Goal: Information Seeking & Learning: Find specific page/section

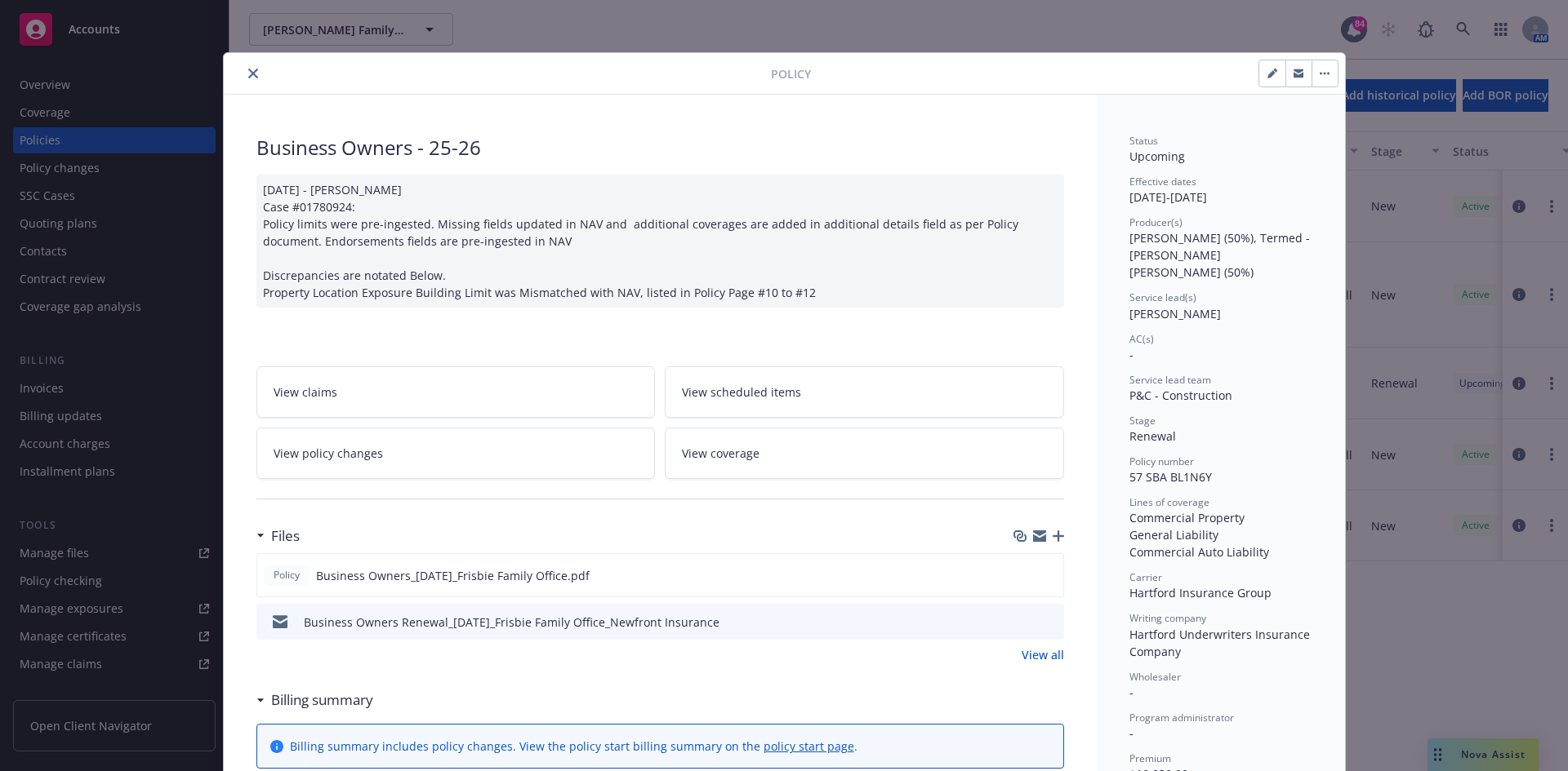
scroll to position [49, 0]
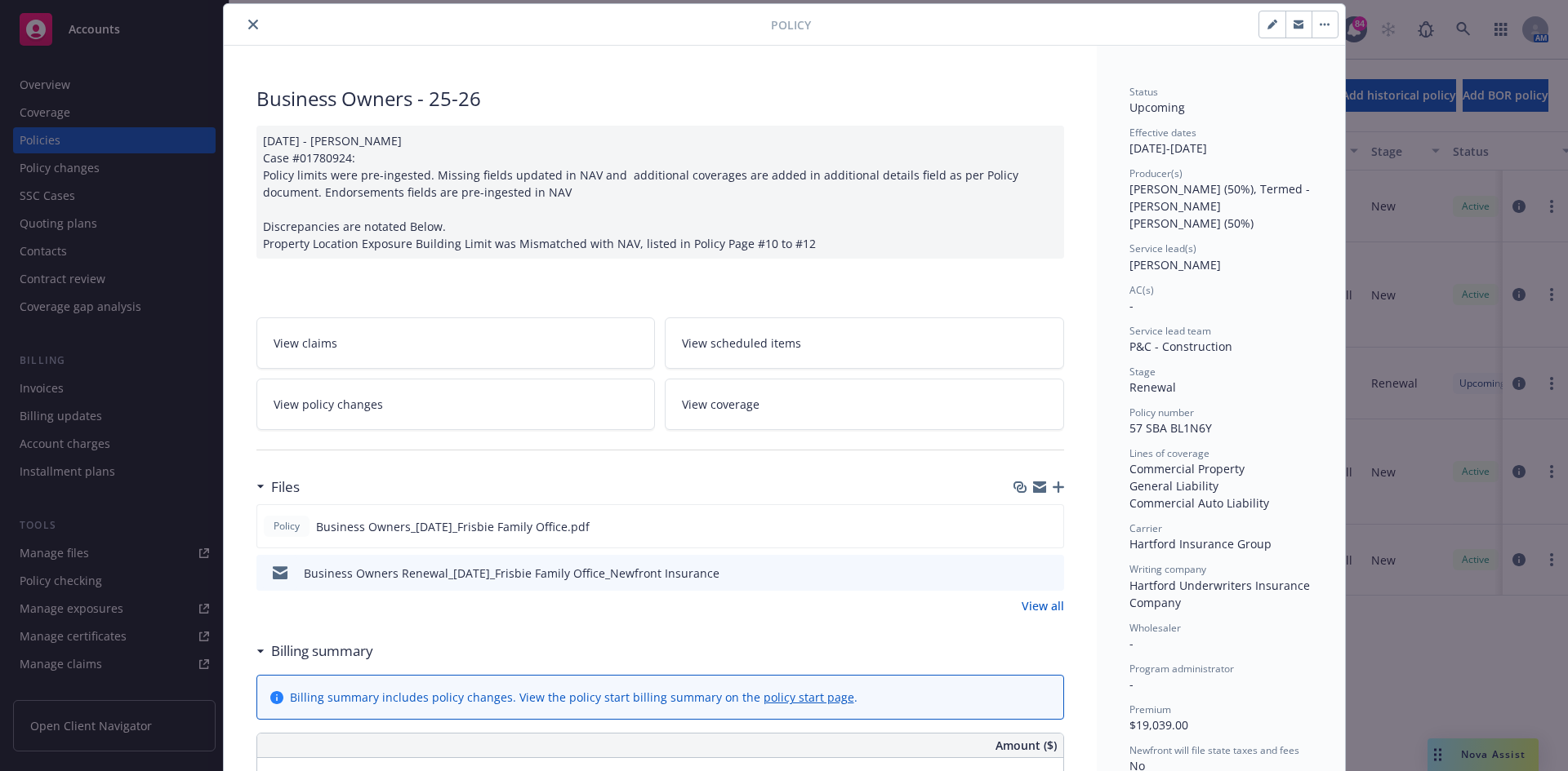
click at [248, 22] on icon "close" at bounding box center [252, 24] width 10 height 10
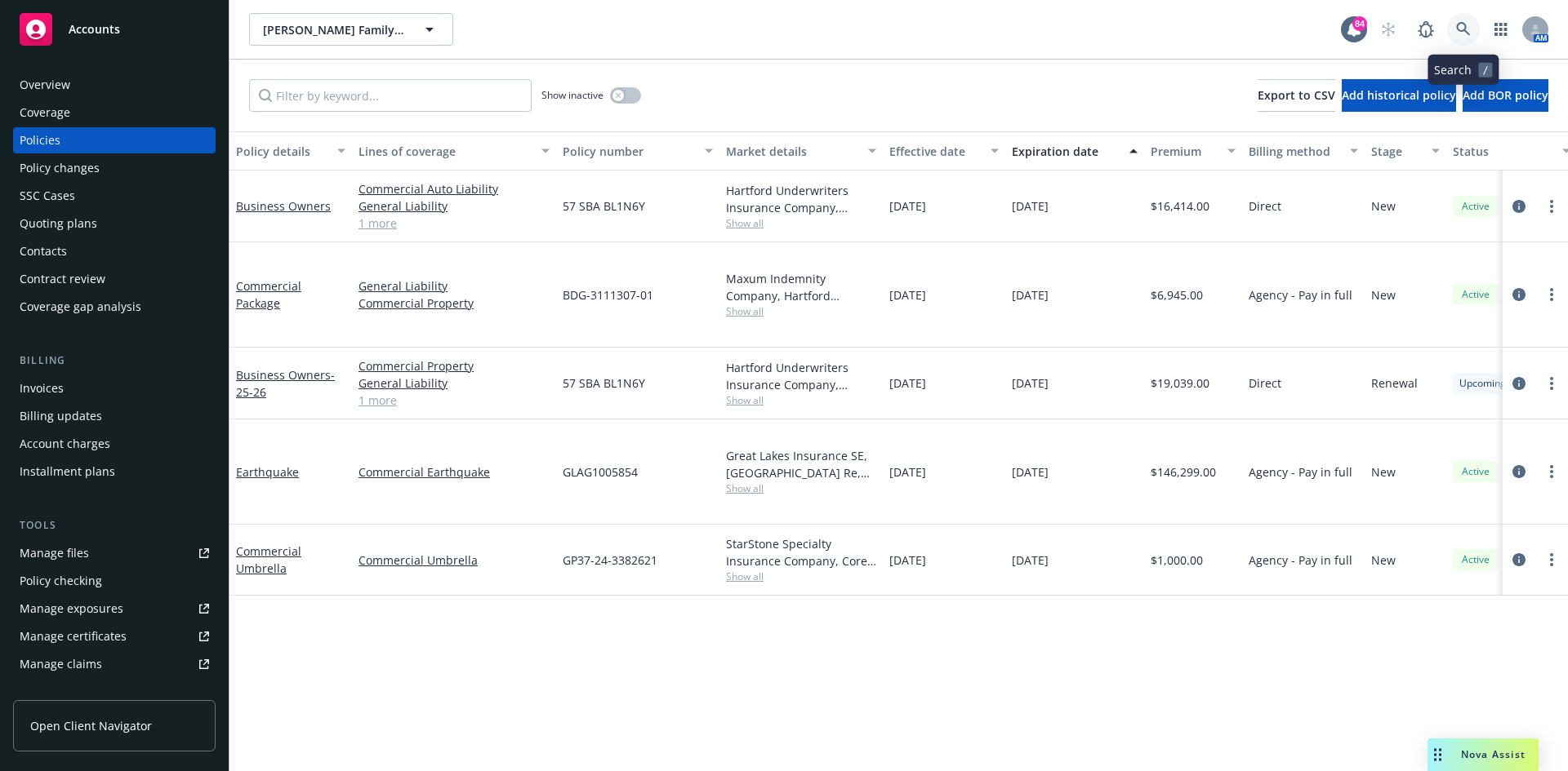
click at [1464, 20] on link at bounding box center [1463, 30] width 32 height 32
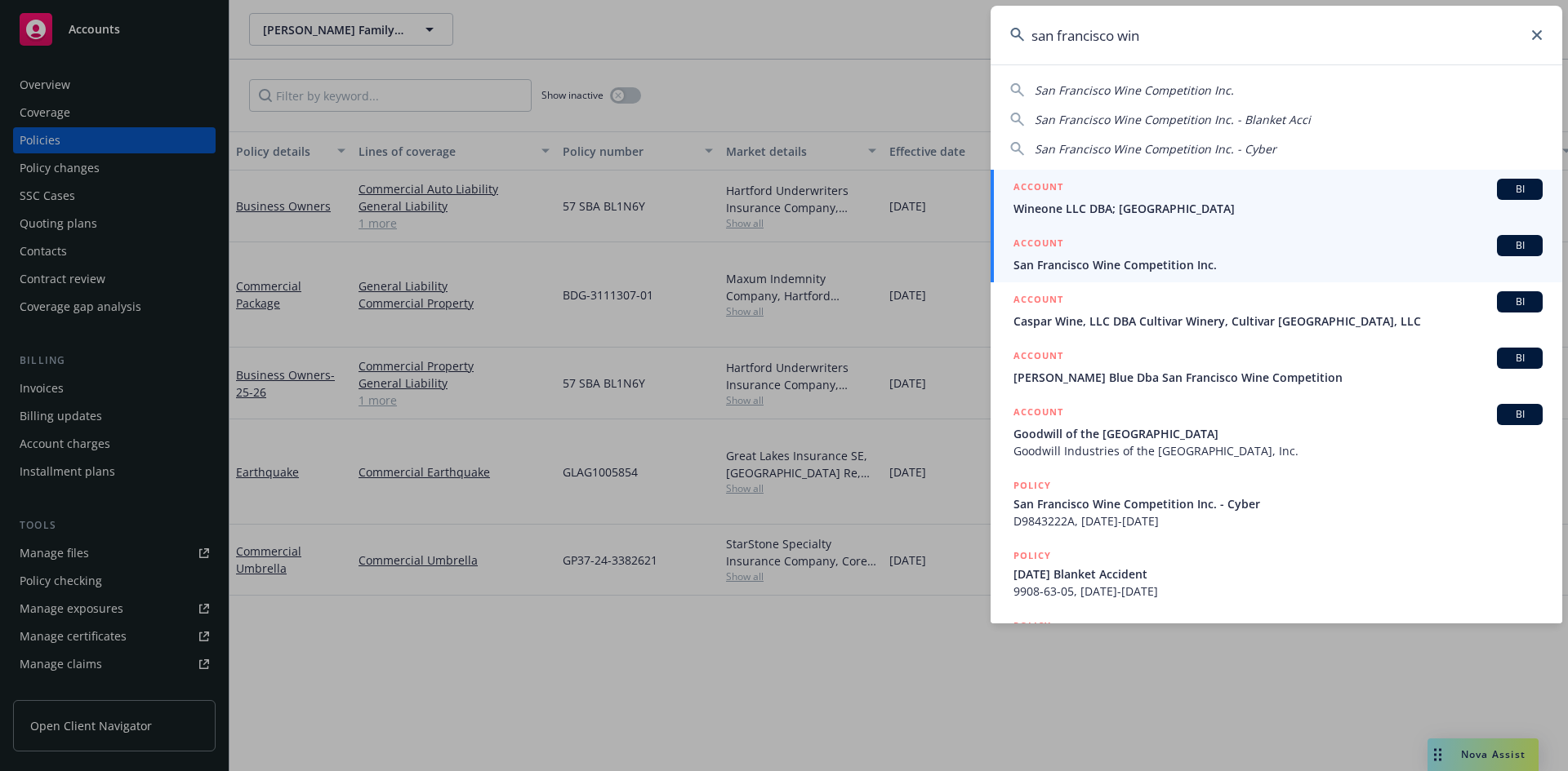
type input "san francisco win"
click at [1040, 241] on h5 "ACCOUNT" at bounding box center [1038, 245] width 49 height 20
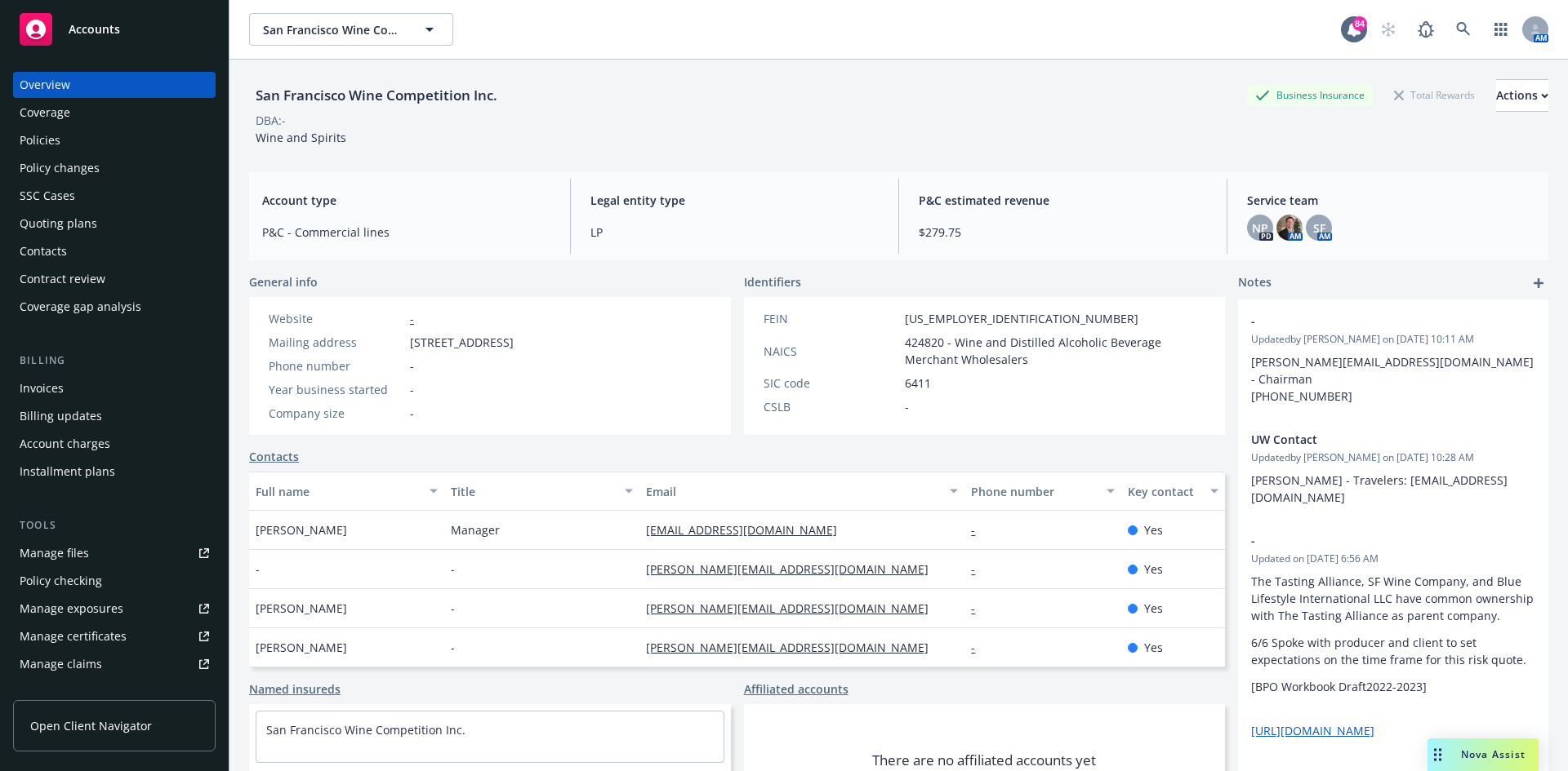
click at [85, 141] on div "Policies" at bounding box center [114, 140] width 189 height 26
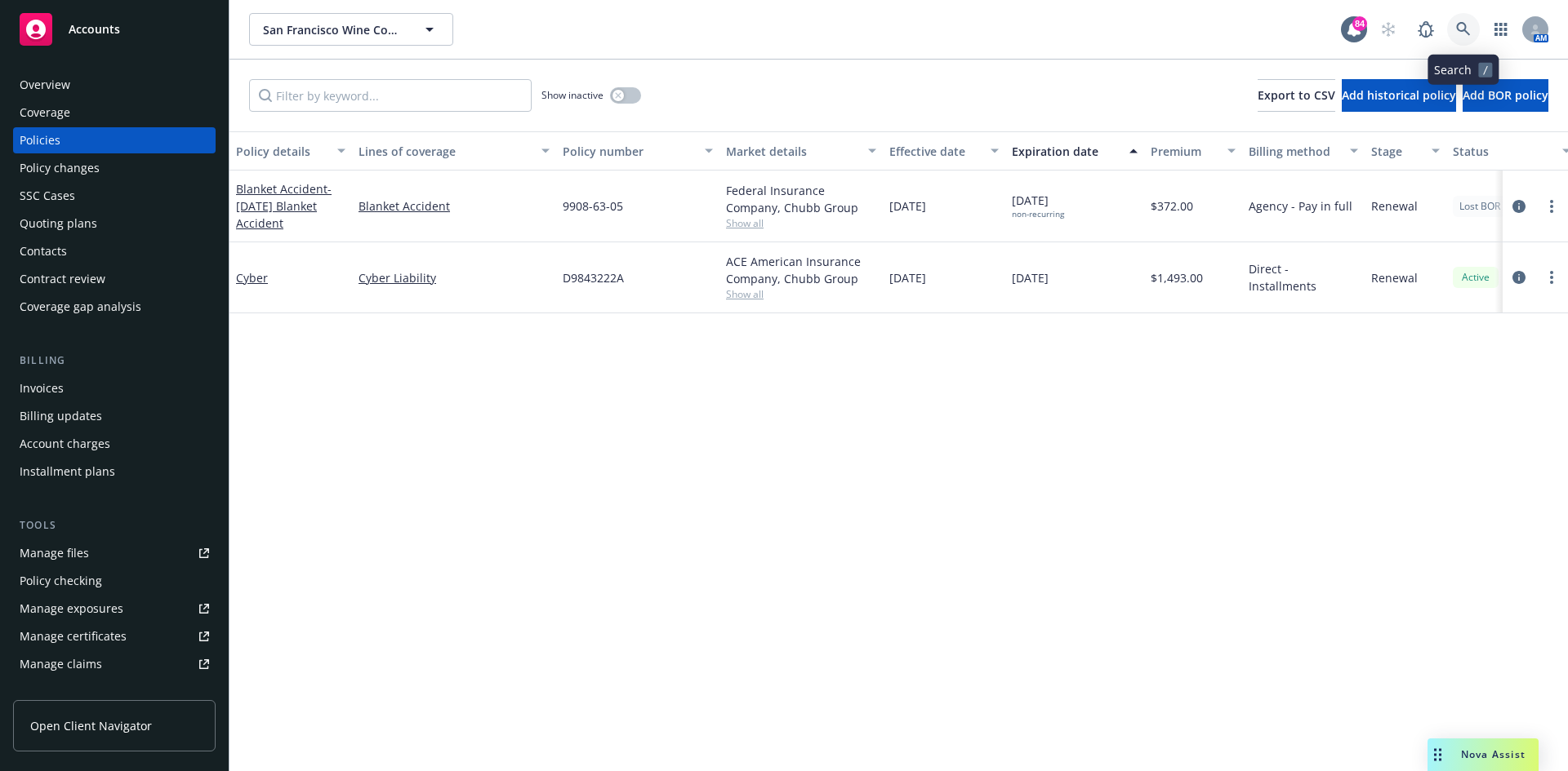
click at [1460, 22] on icon at bounding box center [1463, 30] width 14 height 14
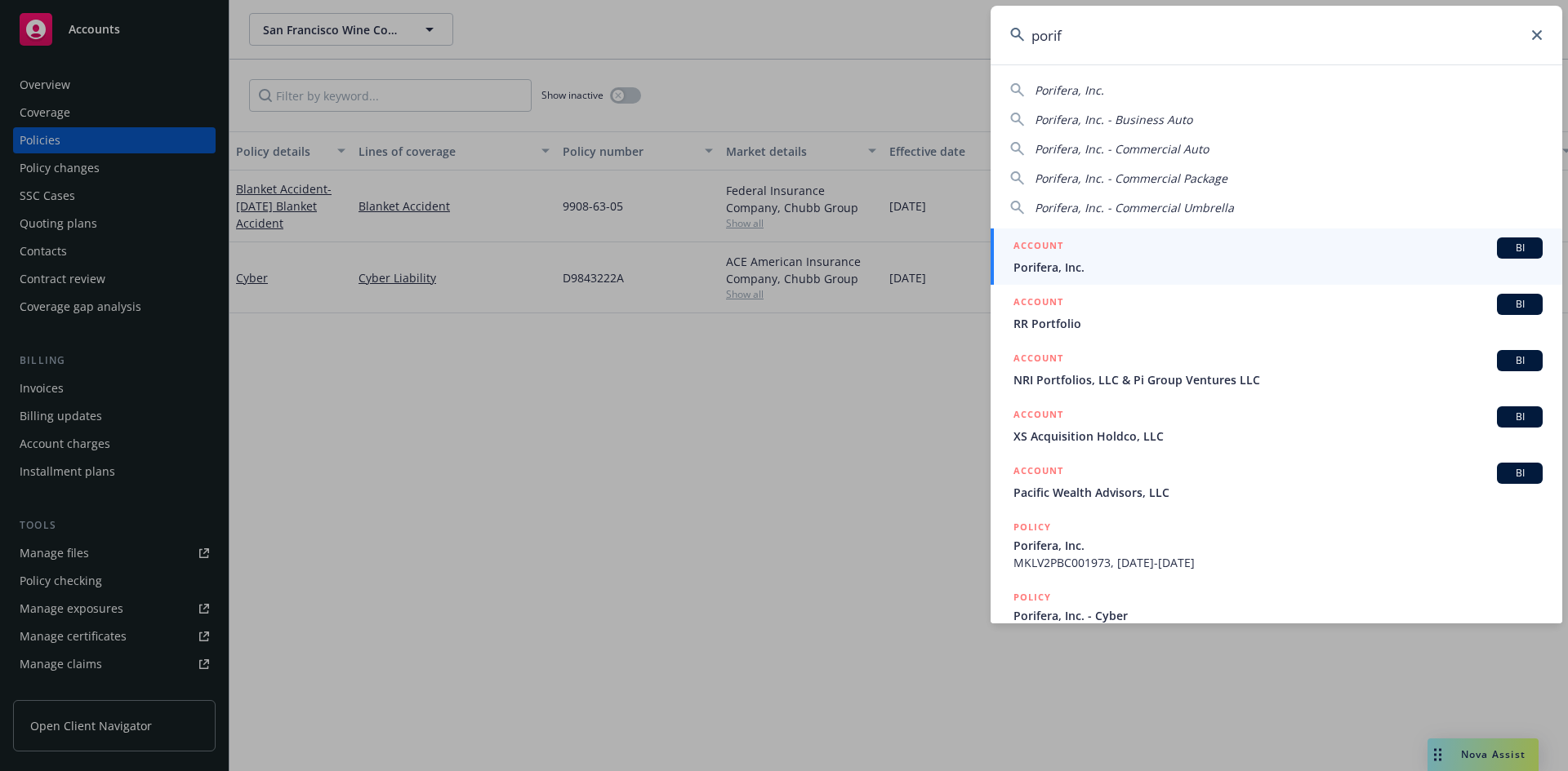
type input "porif"
click at [1051, 243] on h5 "ACCOUNT" at bounding box center [1038, 248] width 49 height 20
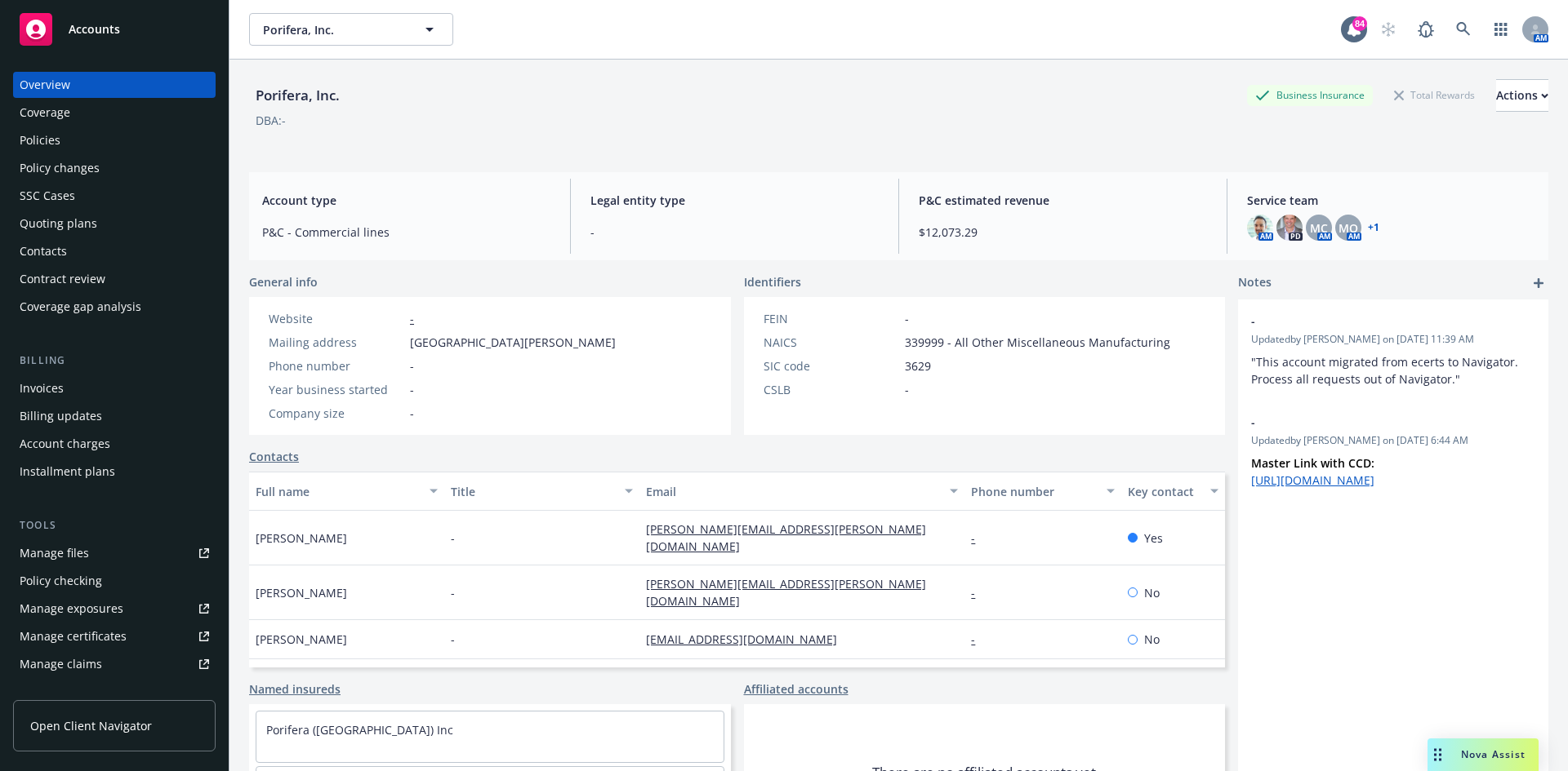
click at [58, 134] on div "Policies" at bounding box center [40, 140] width 40 height 26
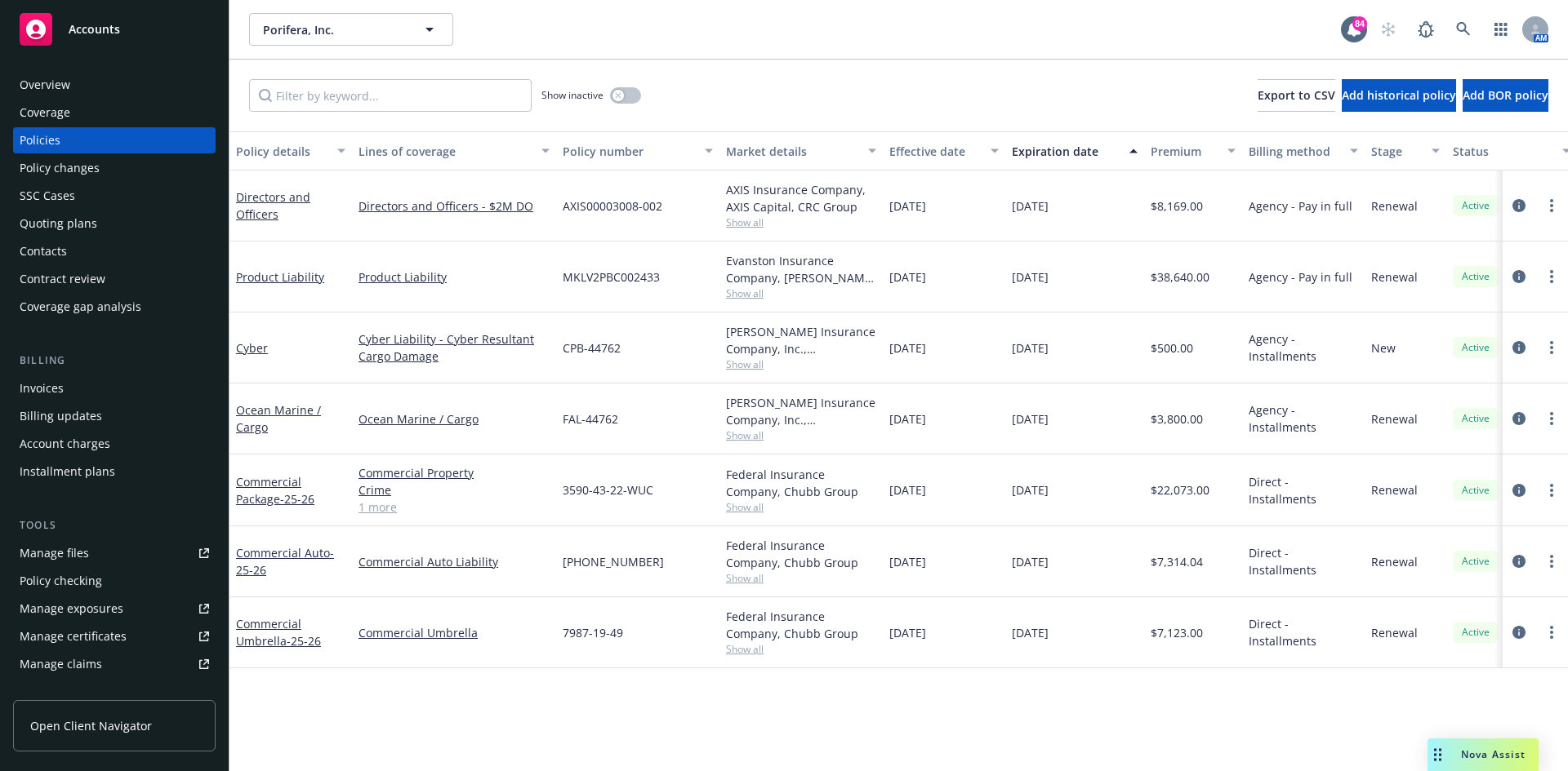
click at [101, 553] on link "Manage files" at bounding box center [115, 553] width 203 height 26
click at [39, 92] on div "Overview" at bounding box center [45, 84] width 50 height 26
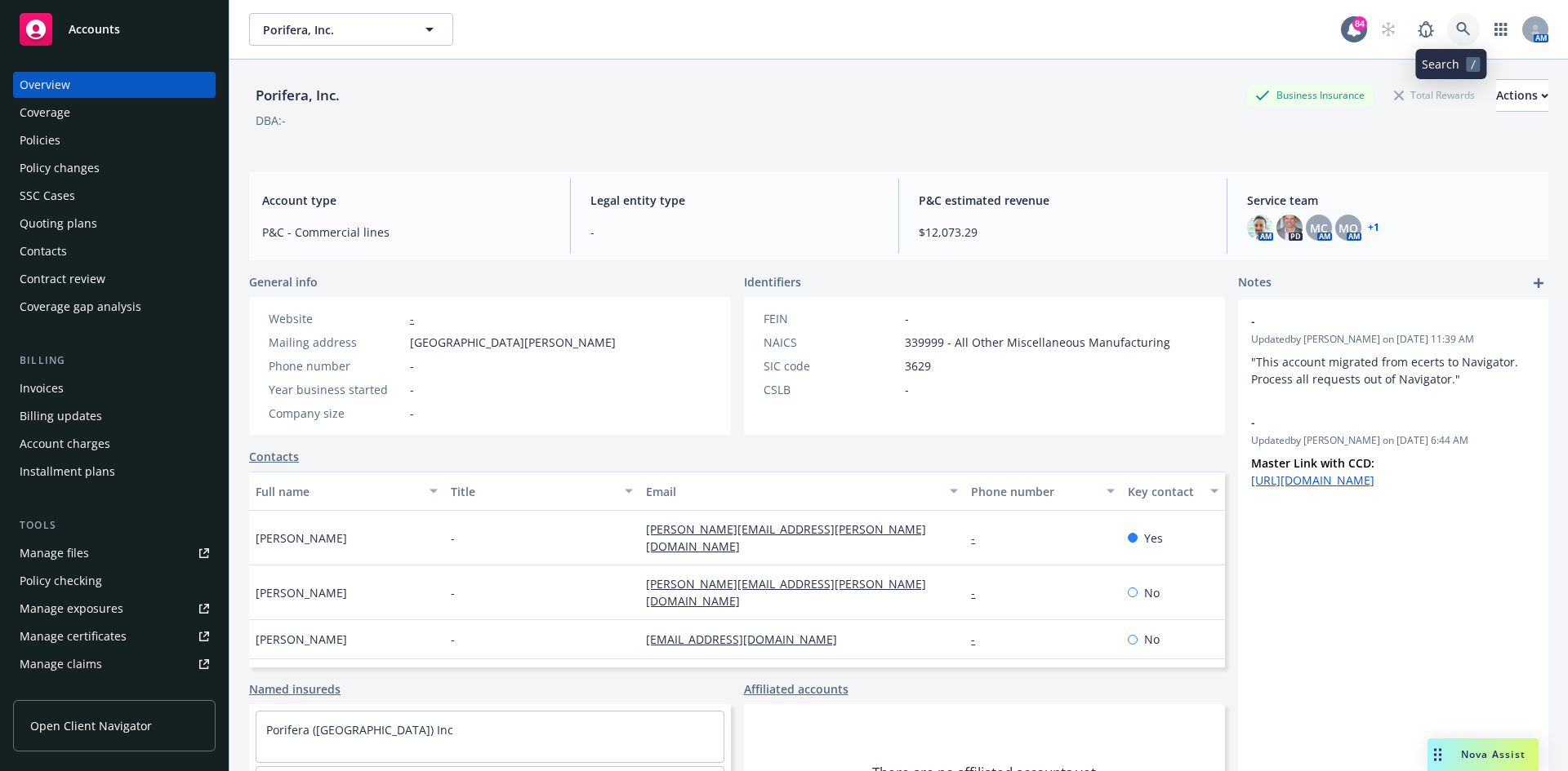
click at [1447, 27] on link at bounding box center [1463, 30] width 32 height 32
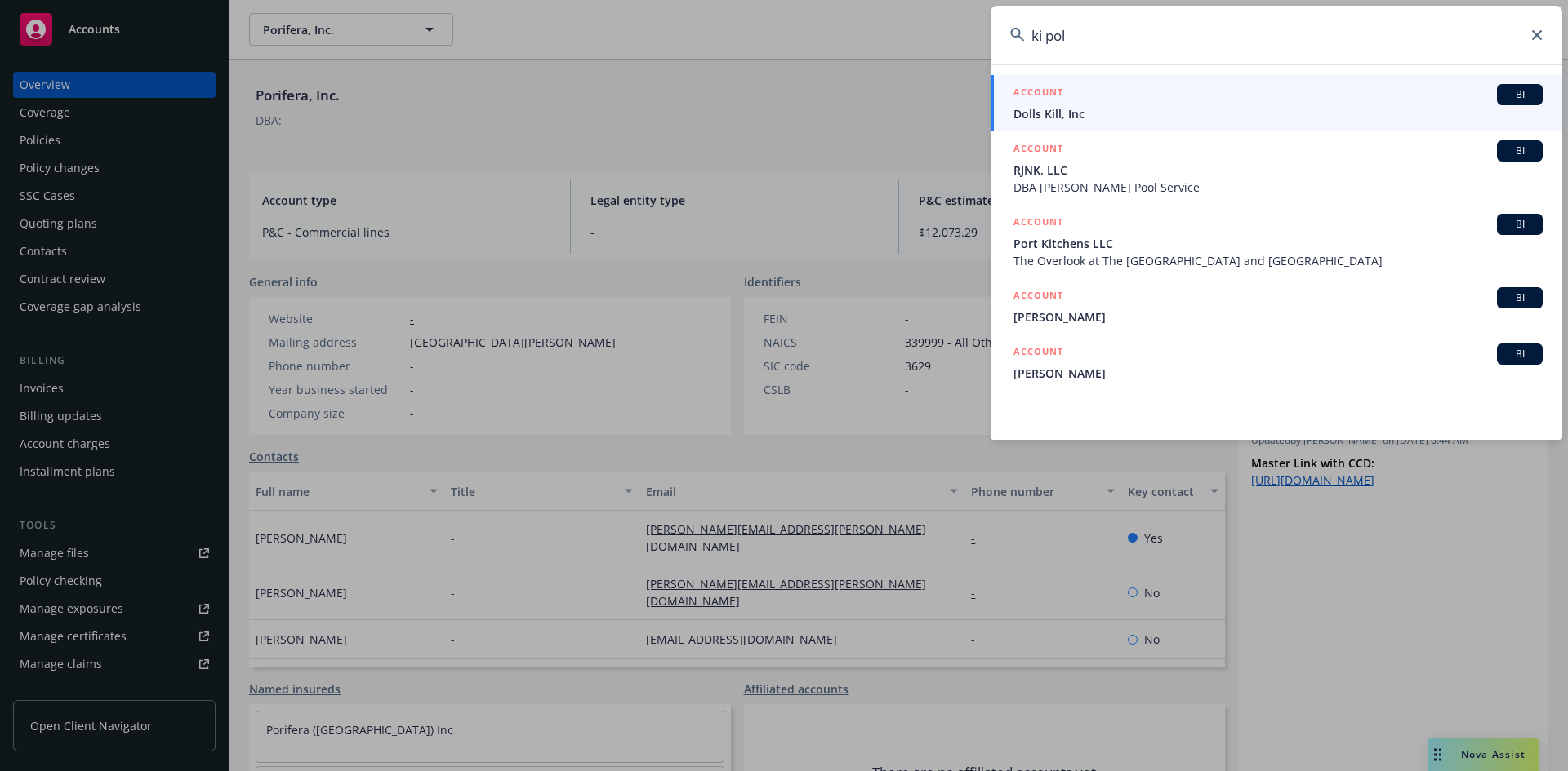
click at [1045, 34] on input "ki pol" at bounding box center [1276, 34] width 572 height 58
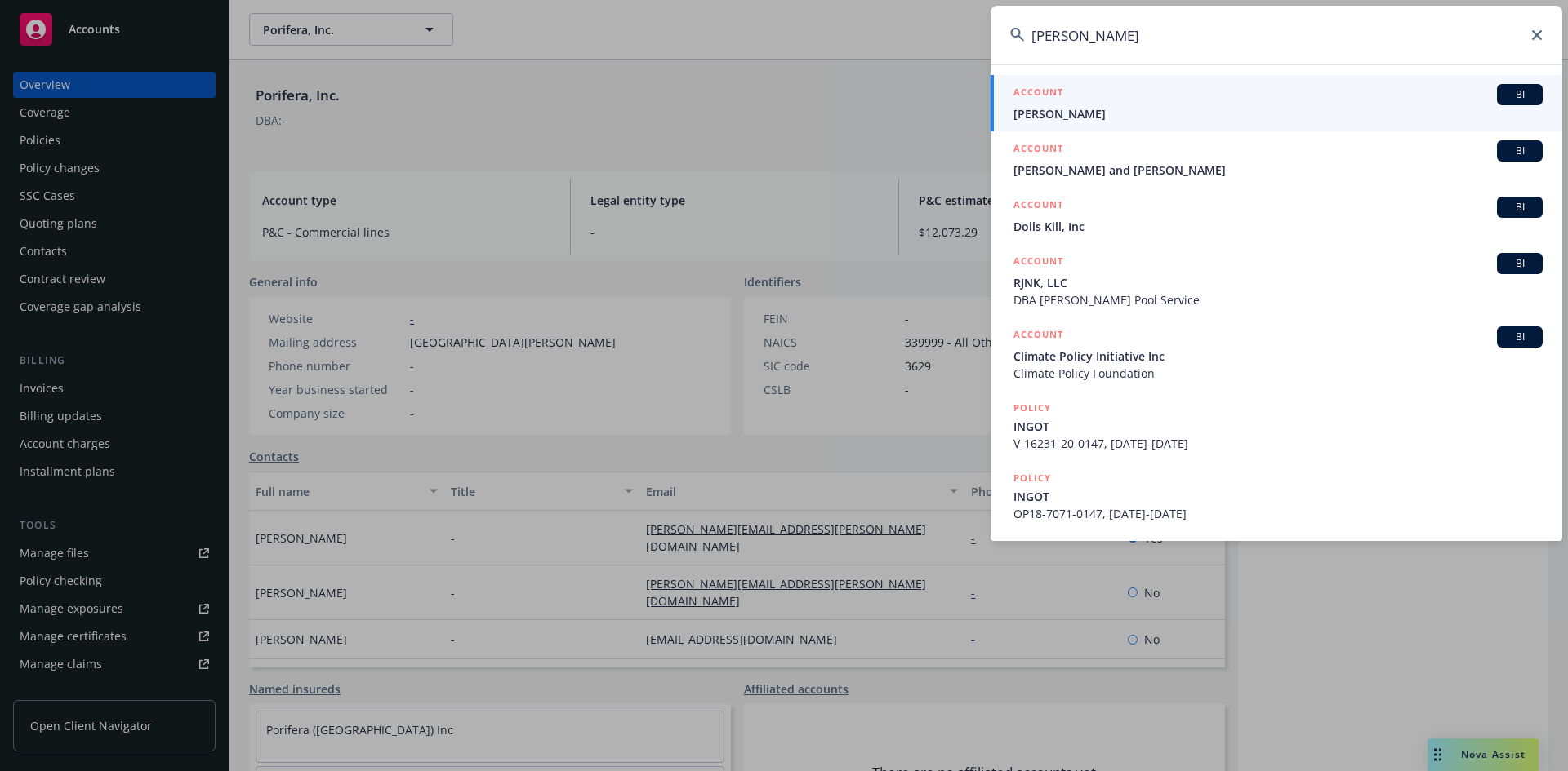
click at [1090, 32] on input "[PERSON_NAME]" at bounding box center [1276, 34] width 572 height 58
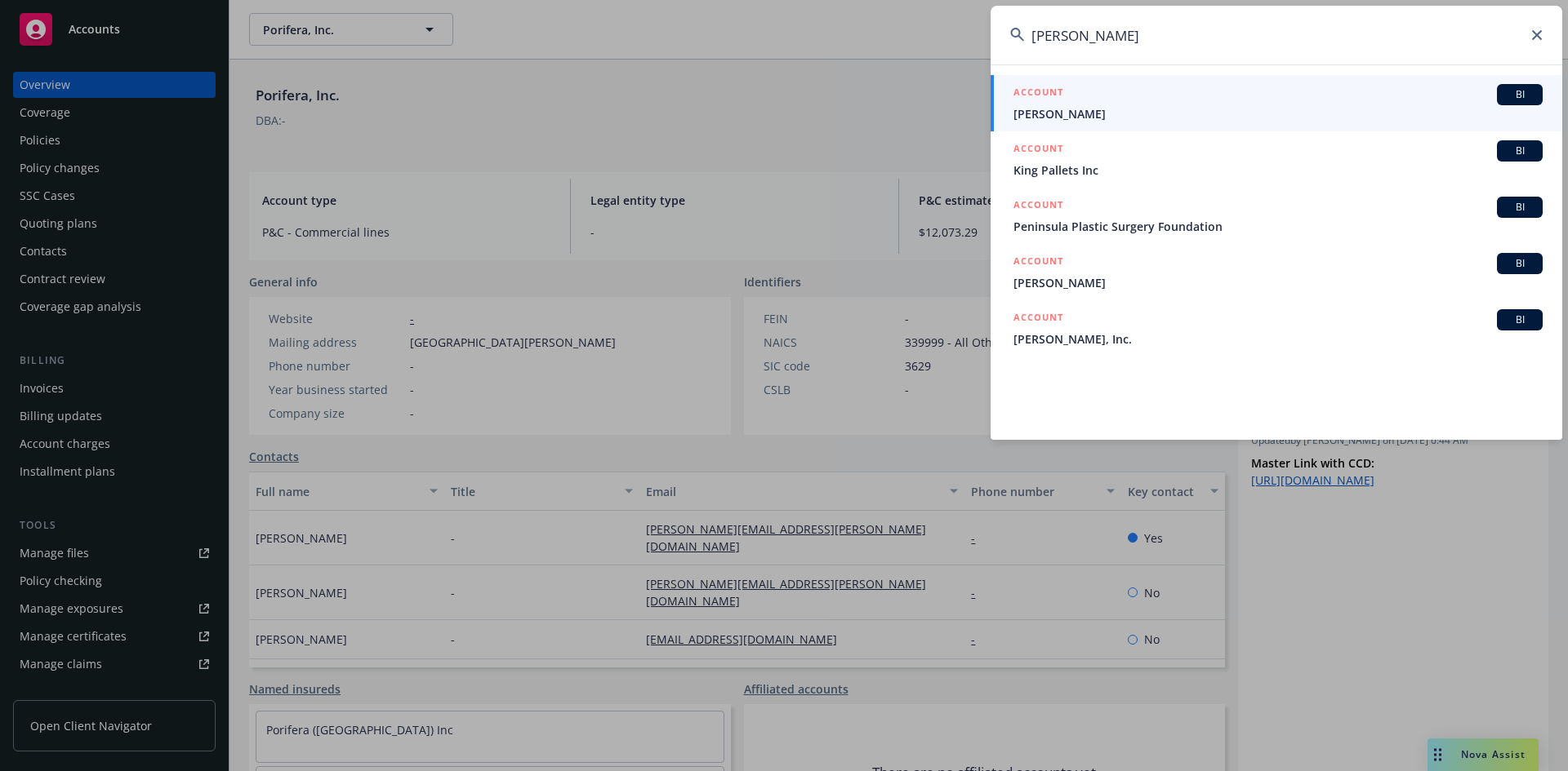
drag, startPoint x: 1104, startPoint y: 32, endPoint x: 1025, endPoint y: 31, distance: 79.0
click at [1025, 31] on input "[PERSON_NAME]" at bounding box center [1276, 34] width 572 height 58
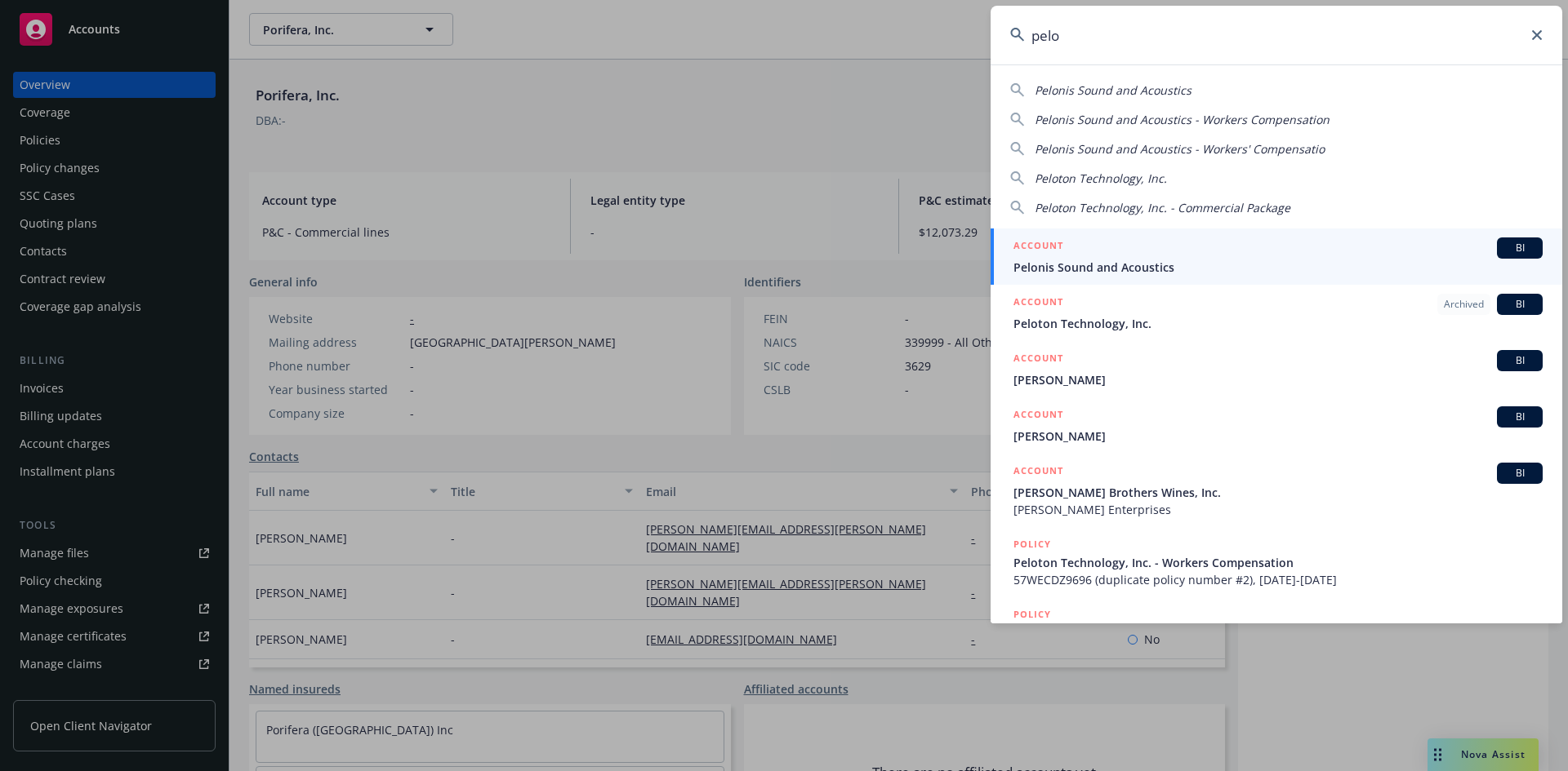
type input "pelo"
click at [1060, 250] on h5 "ACCOUNT" at bounding box center [1038, 248] width 49 height 20
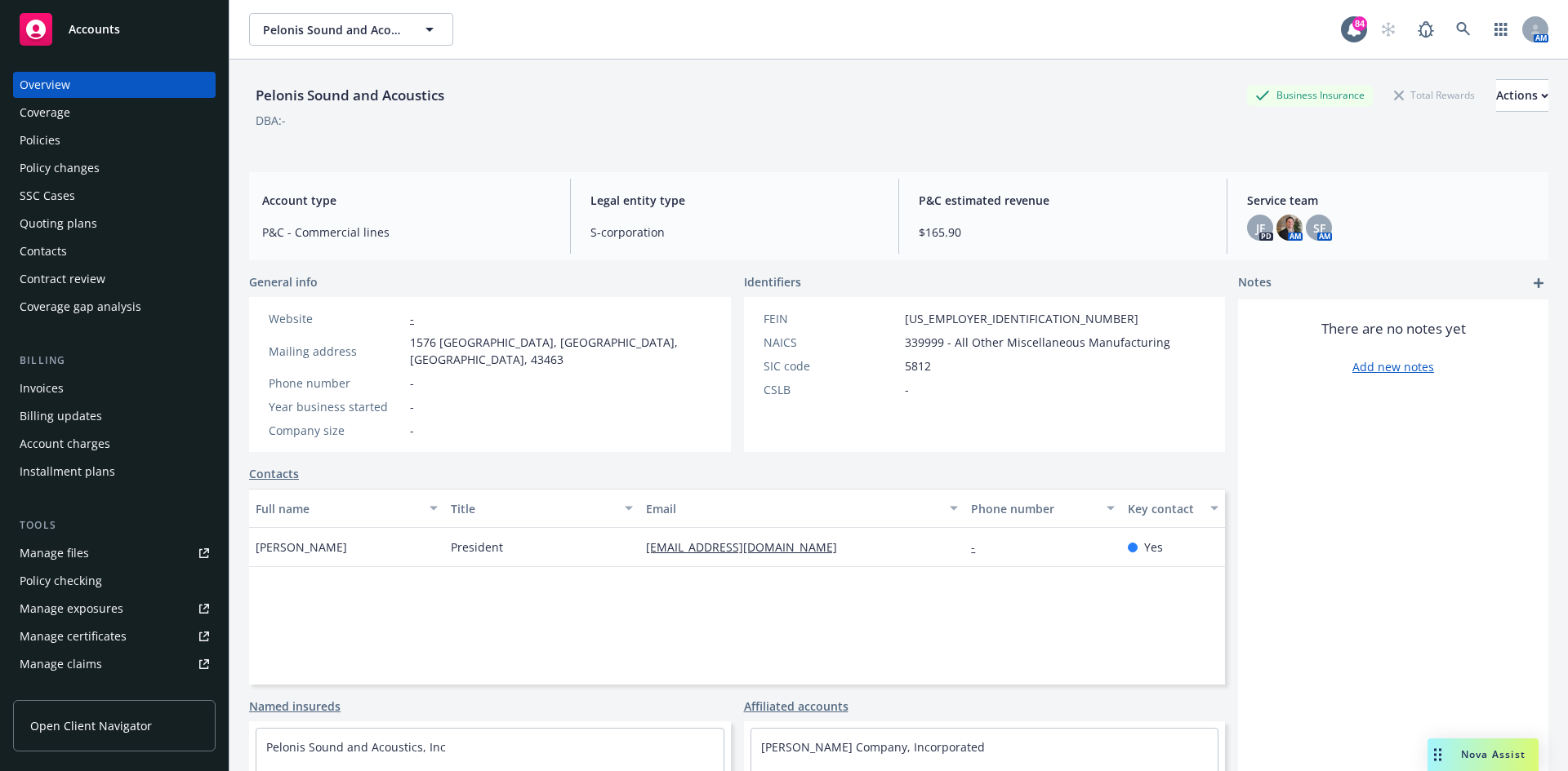
click at [57, 136] on div "Policies" at bounding box center [40, 140] width 40 height 26
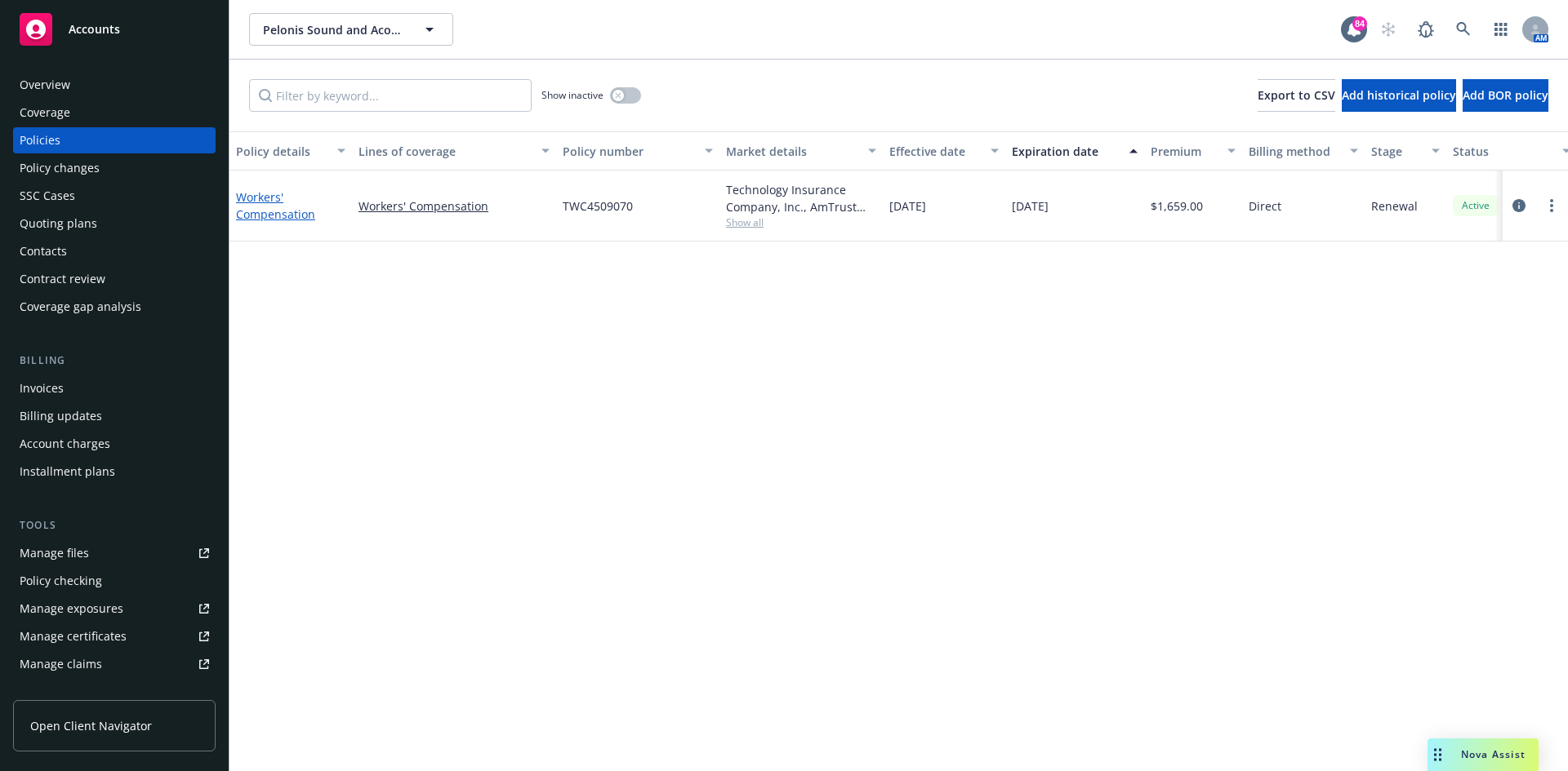
click at [273, 197] on link "Workers' Compensation" at bounding box center [276, 206] width 79 height 32
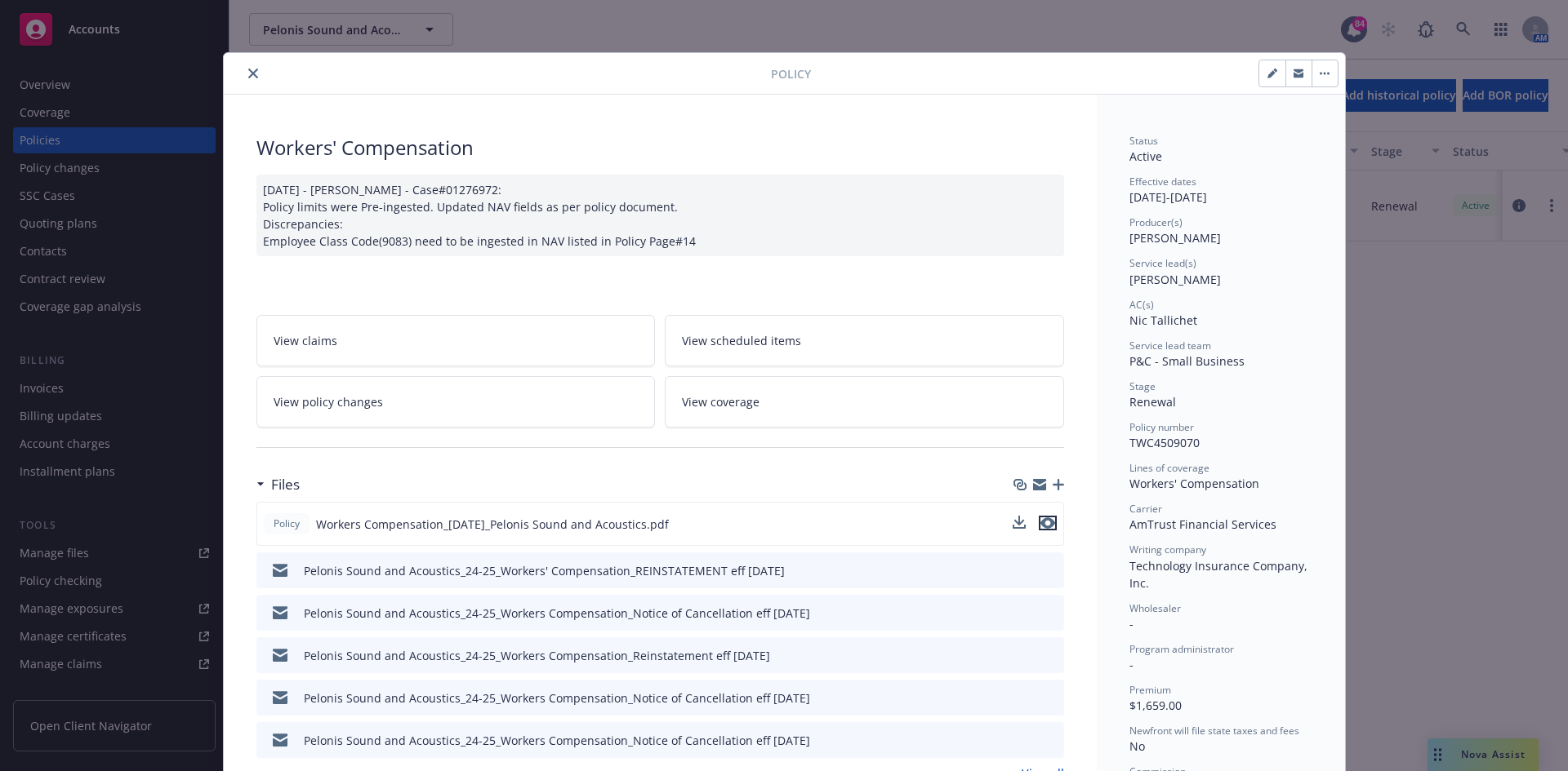
click at [1046, 519] on icon "preview file" at bounding box center [1048, 523] width 14 height 12
click at [243, 68] on button "close" at bounding box center [253, 74] width 20 height 20
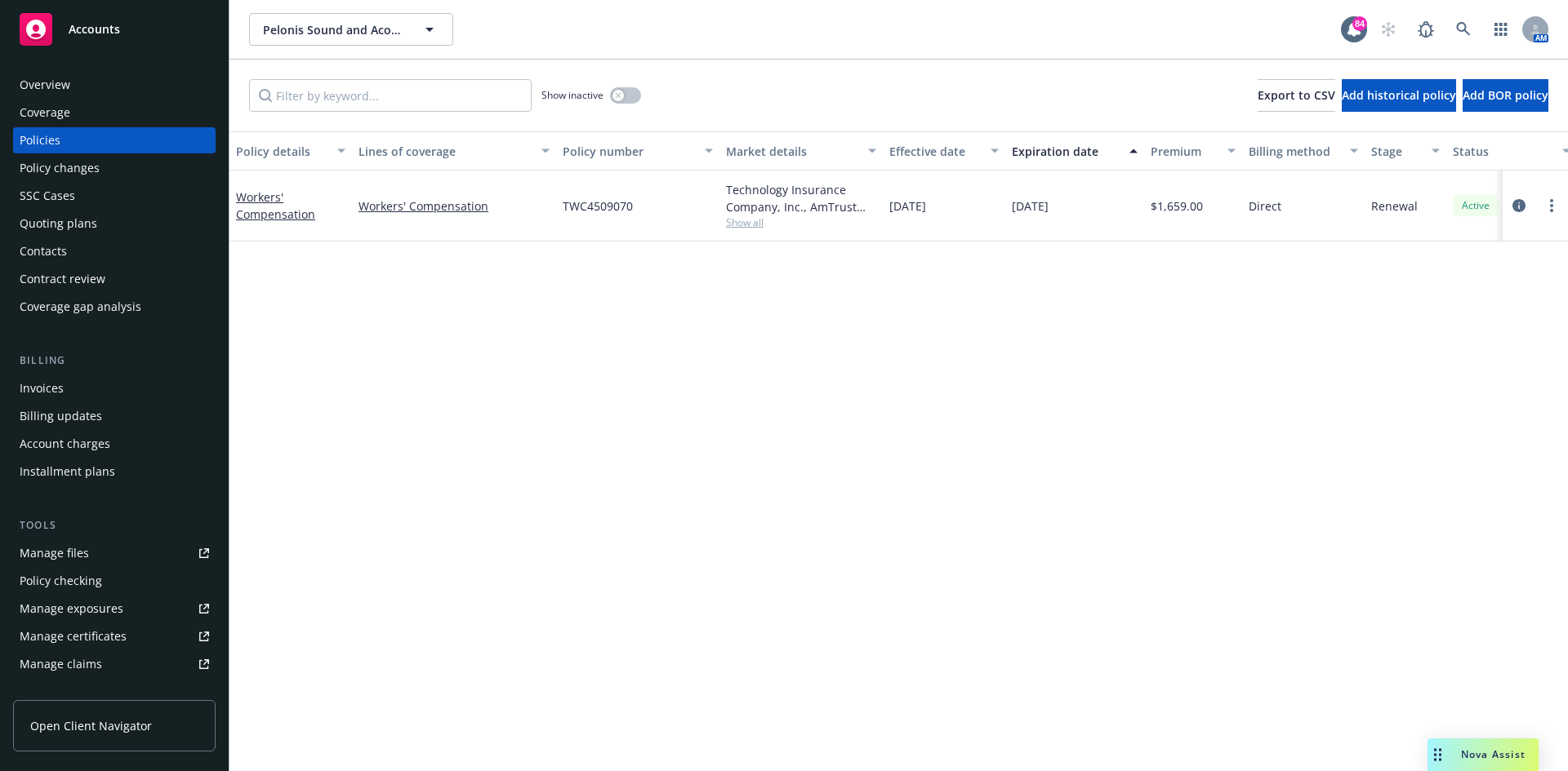
click at [77, 84] on div "Overview" at bounding box center [114, 84] width 189 height 26
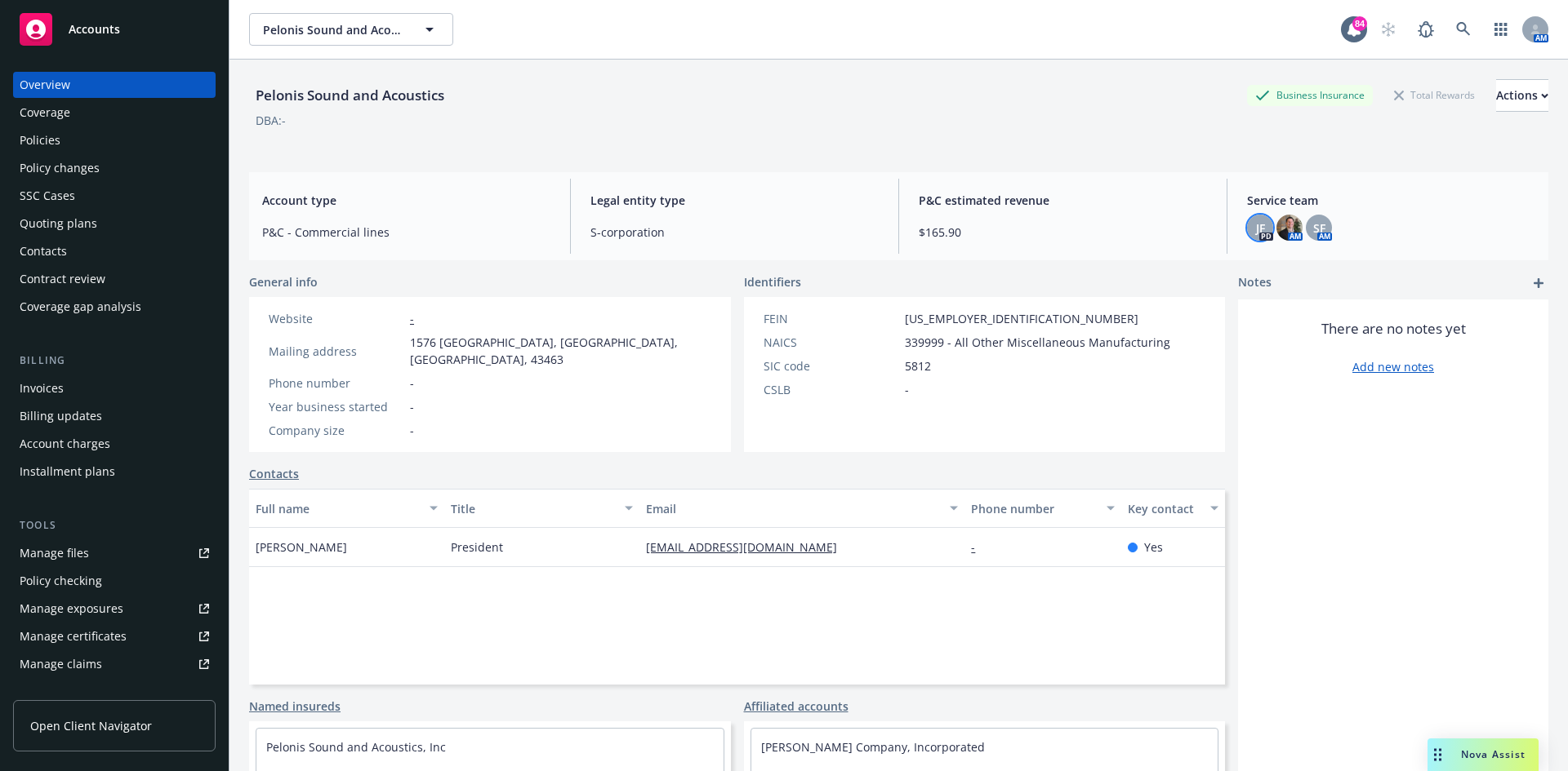
click at [1257, 231] on div "JF" at bounding box center [1260, 227] width 26 height 26
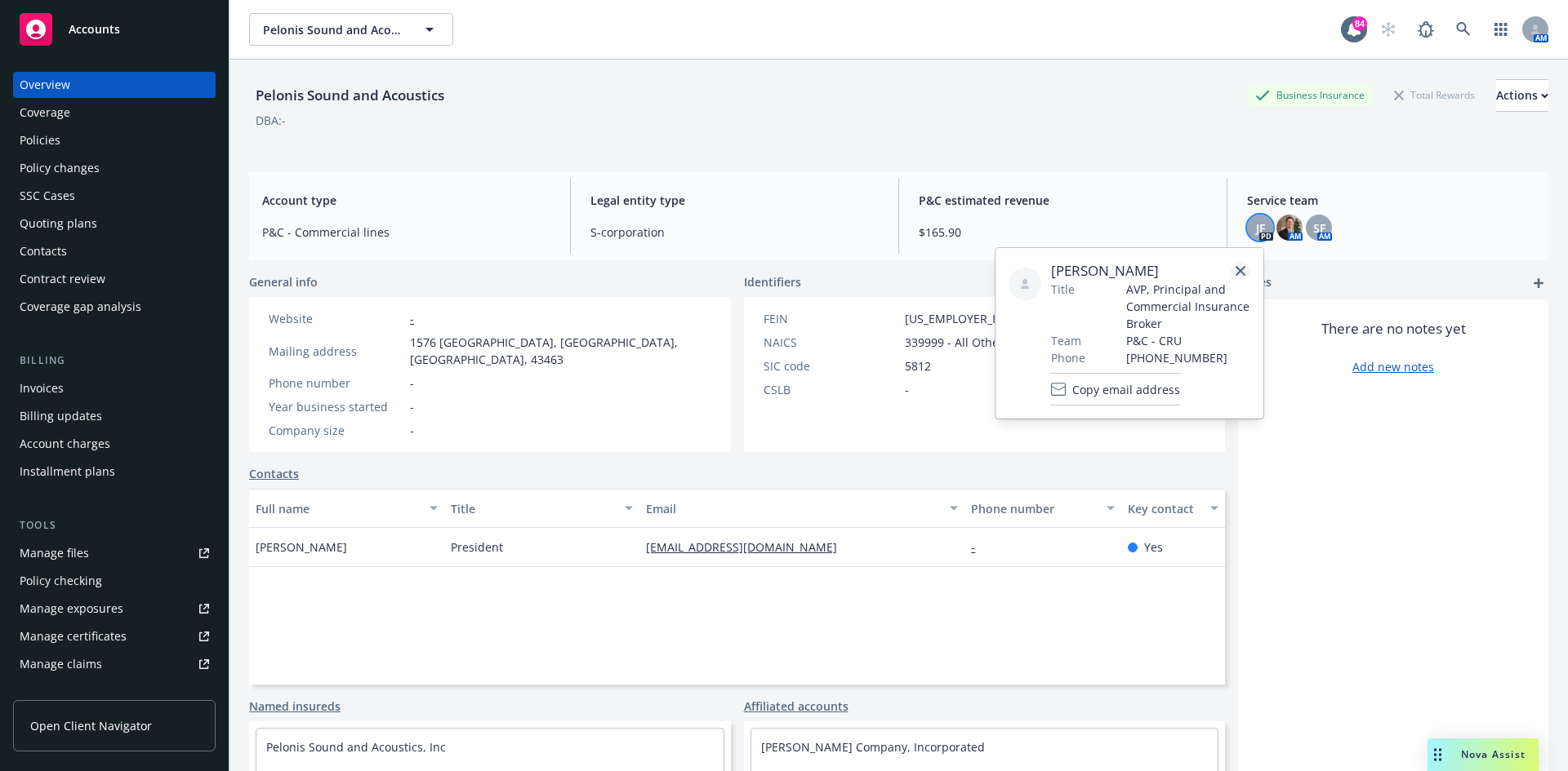
click at [1243, 269] on icon "close" at bounding box center [1240, 270] width 10 height 10
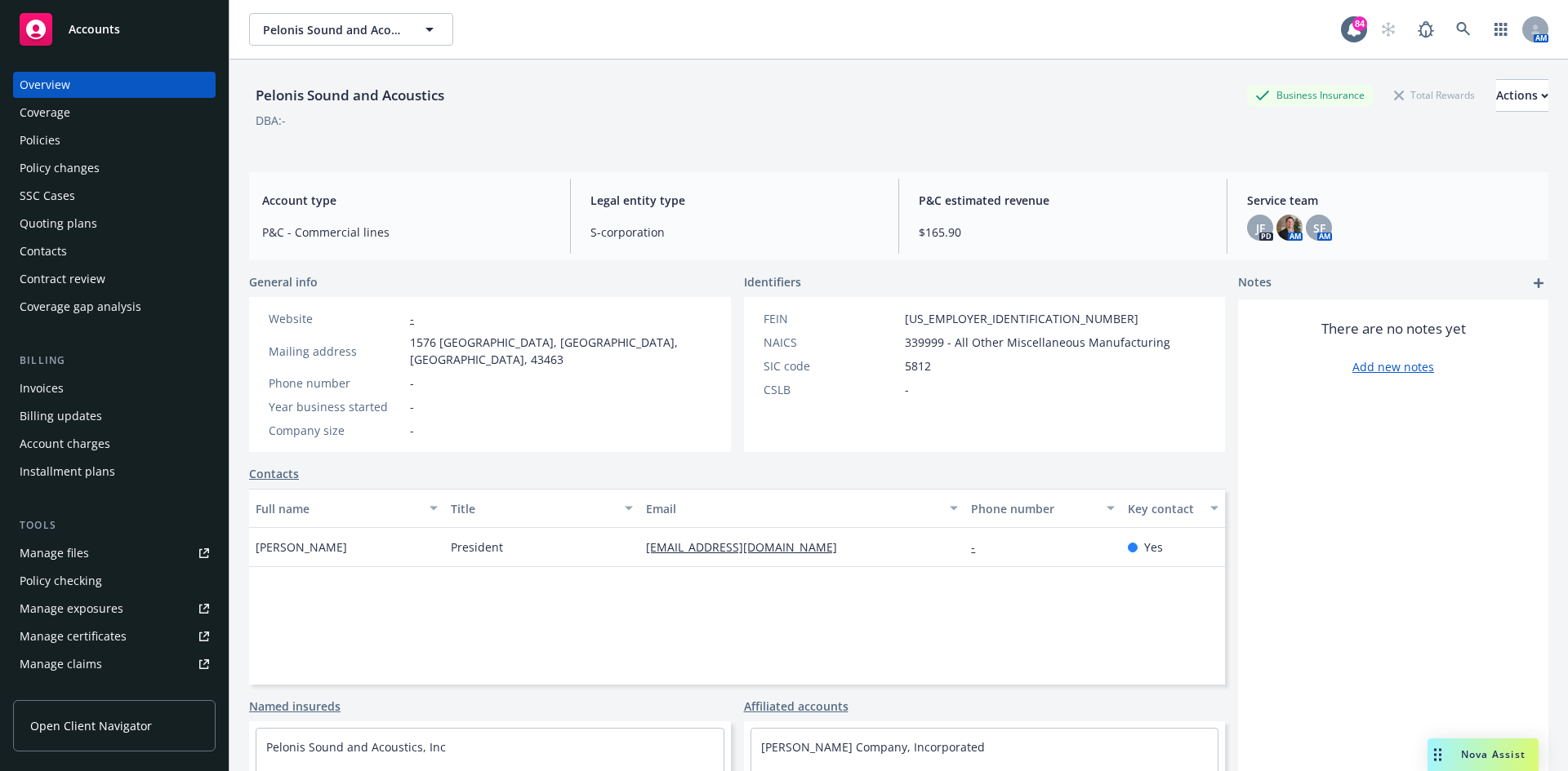
drag, startPoint x: 994, startPoint y: 114, endPoint x: 990, endPoint y: 126, distance: 12.6
click at [993, 114] on div "DBA: -" at bounding box center [898, 120] width 1299 height 17
